Goal: Task Accomplishment & Management: Use online tool/utility

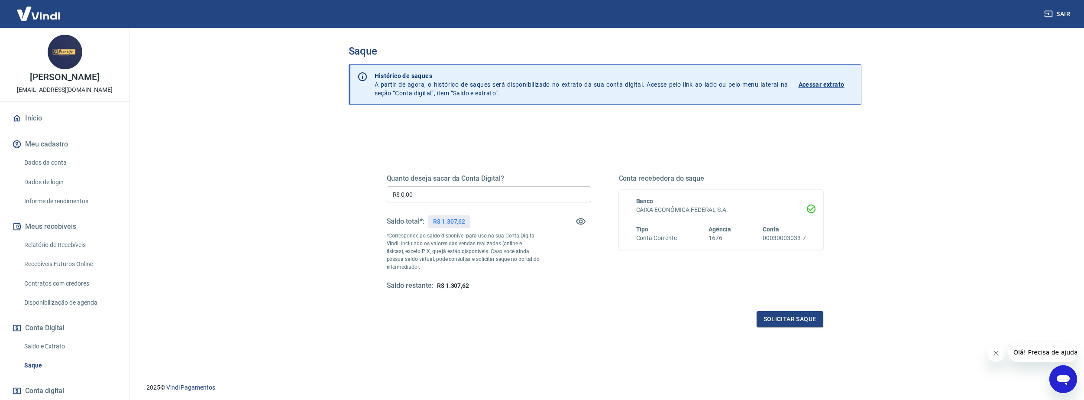
click at [423, 184] on div "Quanto deseja sacar da Conta Digital? R$ 0,00 ​ Saldo total*: R$ 1.307,62 *Corr…" at bounding box center [489, 232] width 204 height 116
click at [420, 191] on input "R$ 0,00" at bounding box center [489, 194] width 204 height 16
type input "R$ 1.307,00"
click at [788, 321] on button "Solicitar saque" at bounding box center [789, 319] width 67 height 16
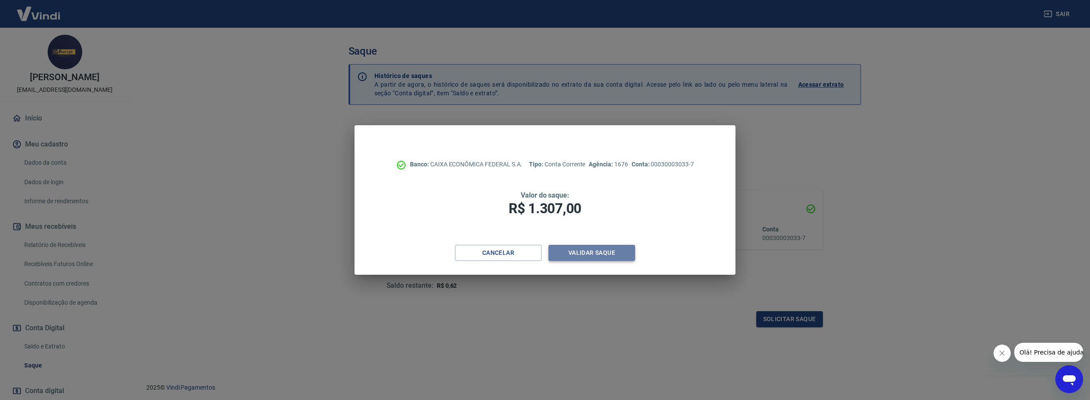
click at [612, 256] on button "Validar saque" at bounding box center [591, 253] width 87 height 16
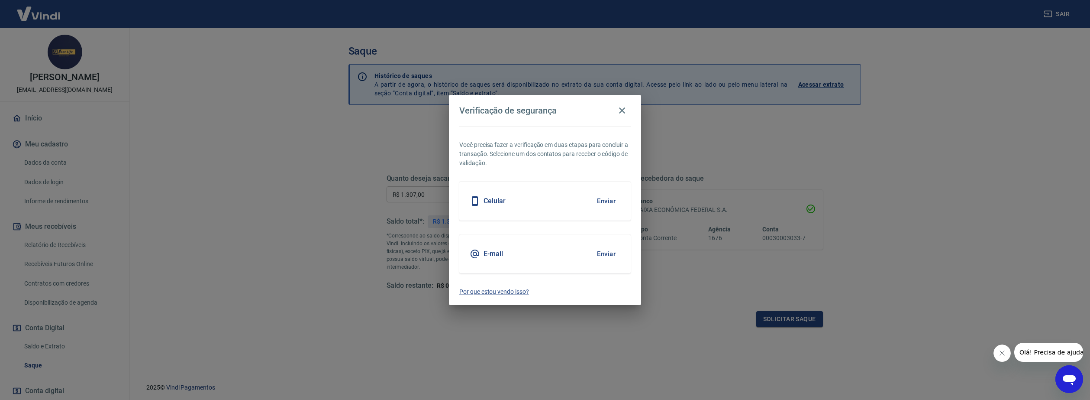
click at [607, 251] on button "Enviar" at bounding box center [606, 254] width 28 height 18
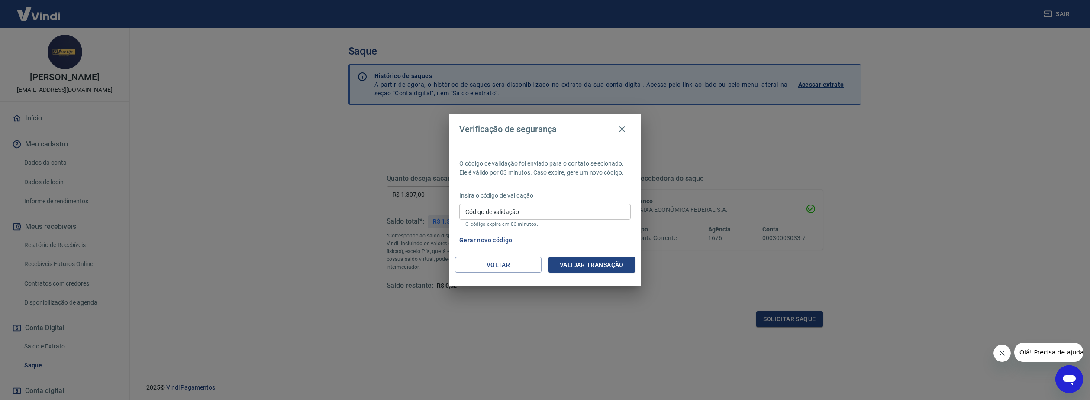
click at [614, 395] on div "Verificação de segurança O código de validação foi enviado para o contato selec…" at bounding box center [545, 200] width 1090 height 400
click at [588, 213] on input "Código de validação" at bounding box center [544, 211] width 171 height 16
paste input "176322"
type input "176322"
click at [603, 263] on button "Validar transação" at bounding box center [591, 265] width 87 height 16
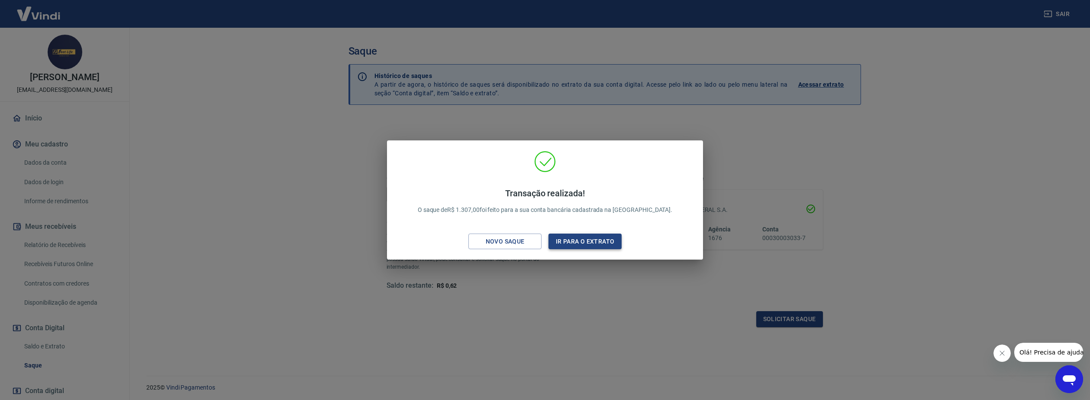
click at [584, 243] on button "Ir para o extrato" at bounding box center [584, 241] width 73 height 16
